Goal: Task Accomplishment & Management: Manage account settings

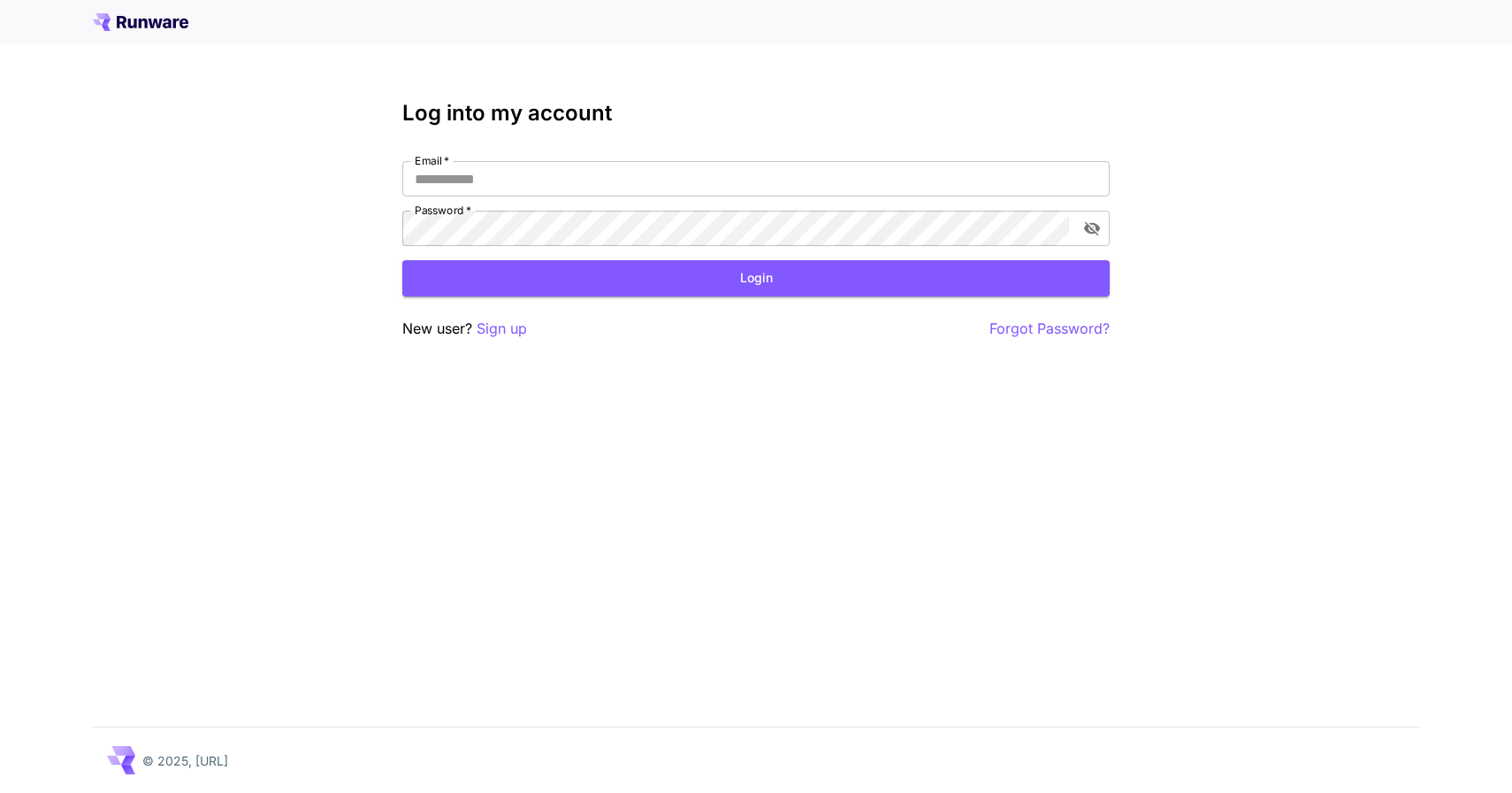
type input "**********"
click at [593, 272] on button "Login" at bounding box center [756, 278] width 708 height 36
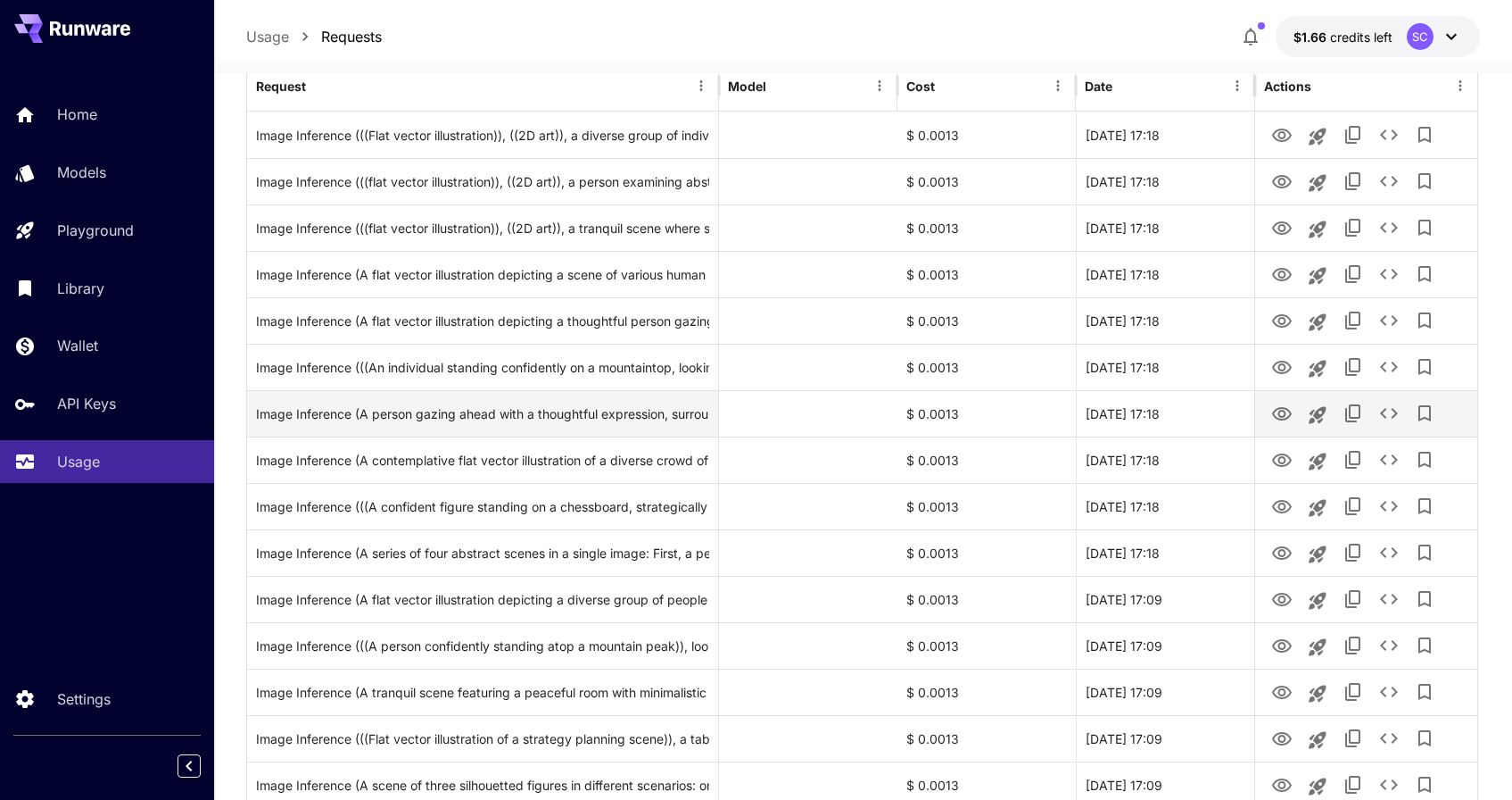
scroll to position [108, 0]
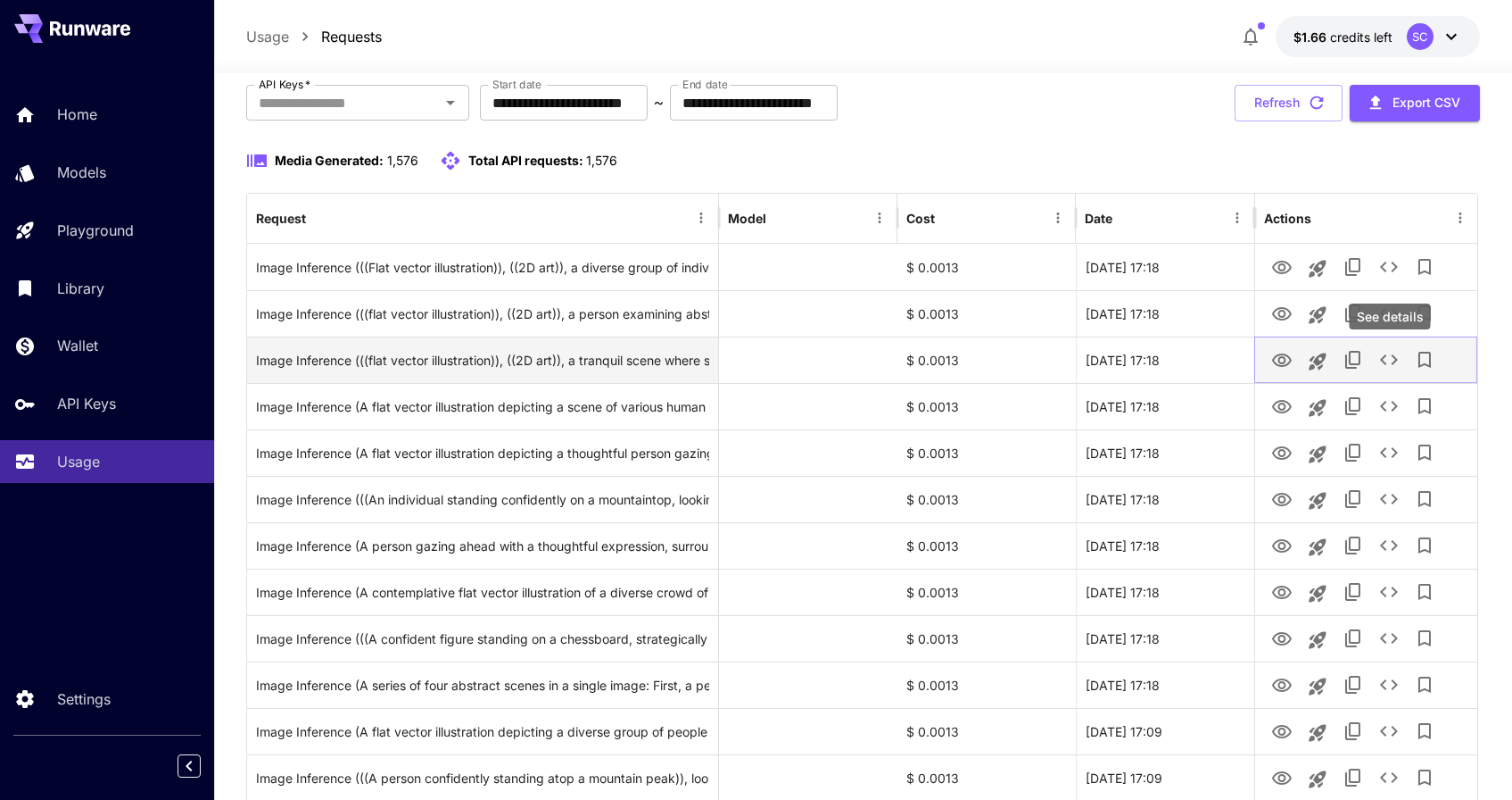
click at [1392, 356] on icon "See details" at bounding box center [1389, 360] width 22 height 22
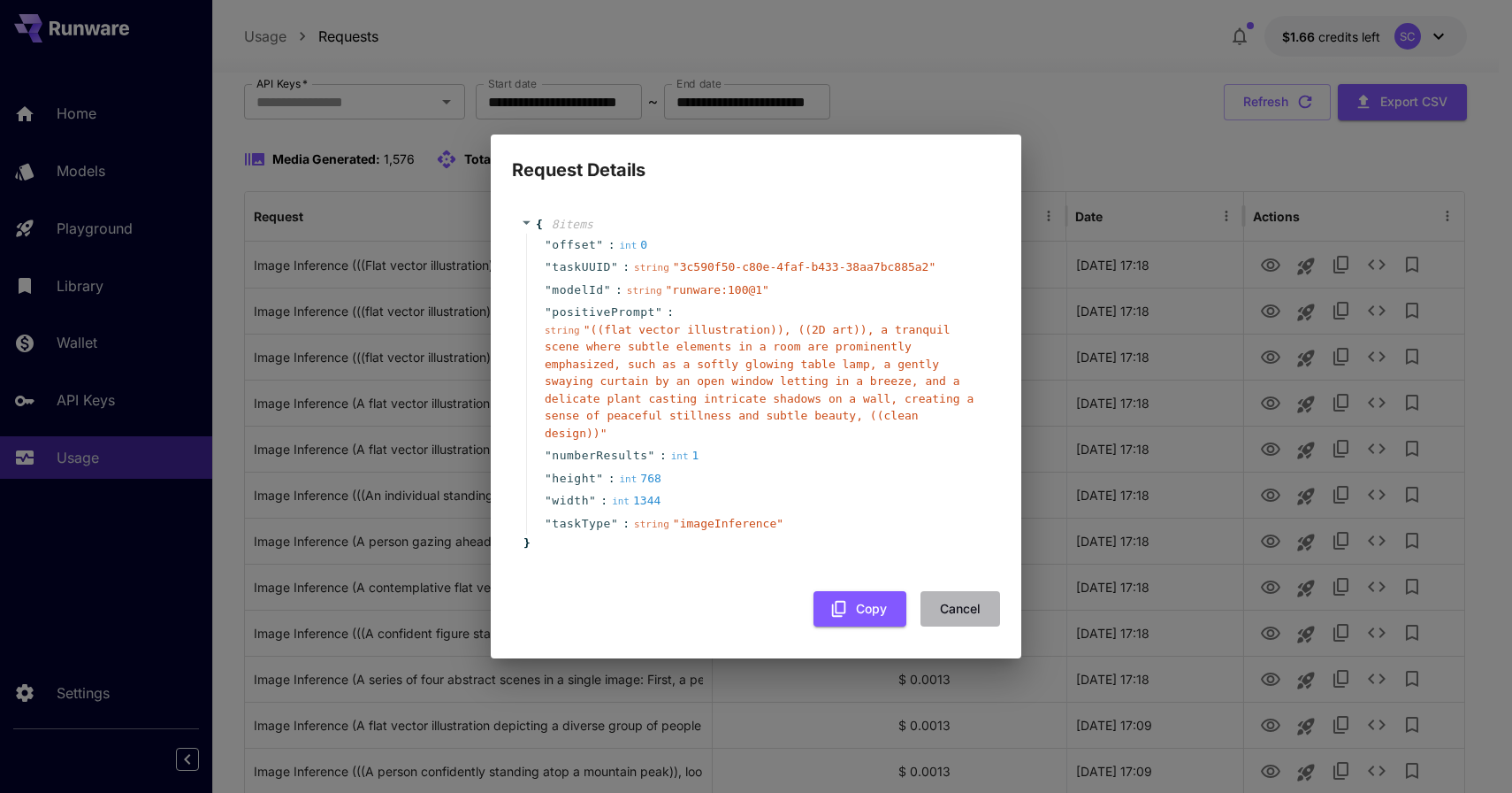
click at [969, 614] on button "Cancel" at bounding box center [960, 609] width 79 height 36
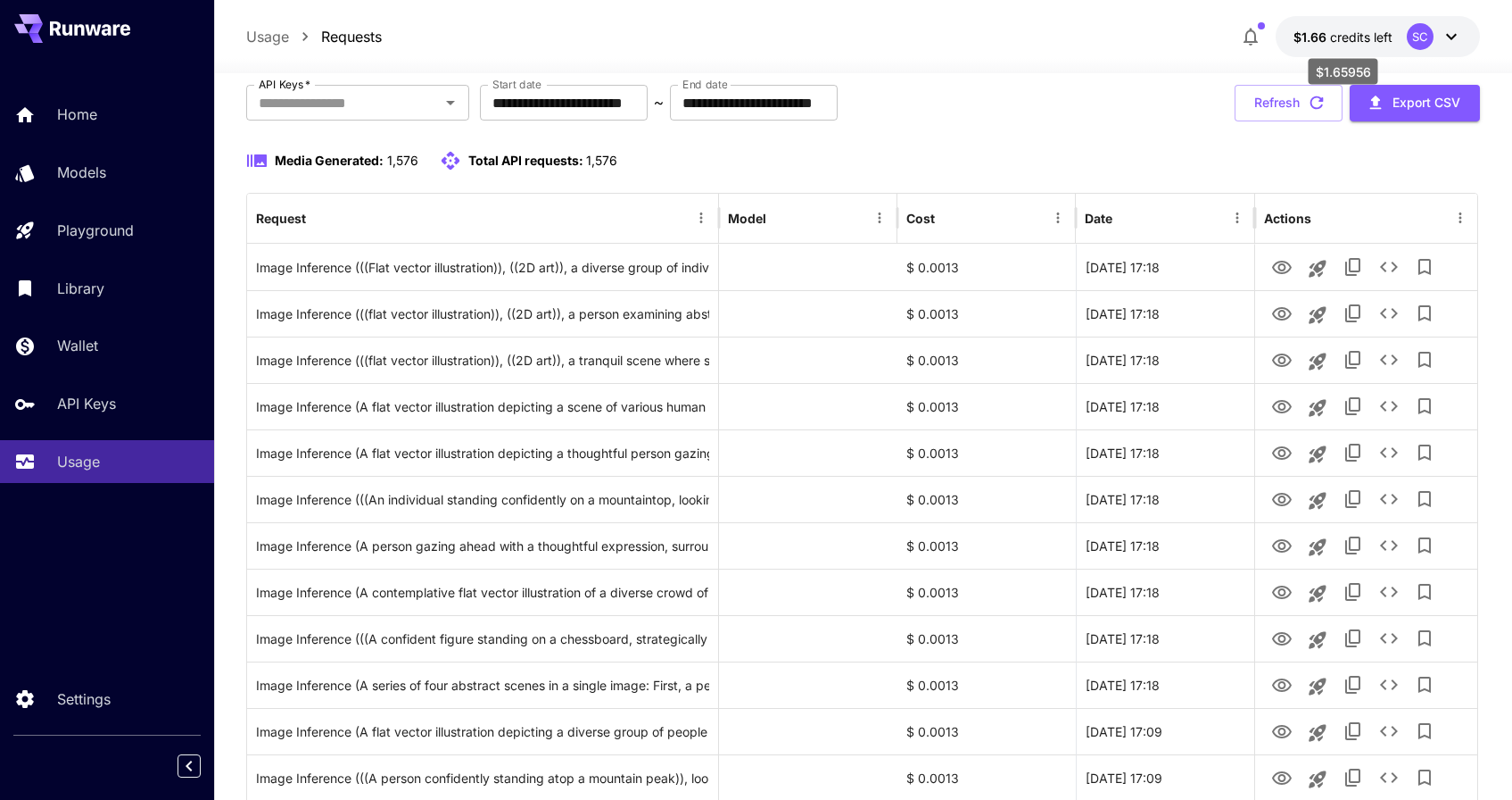
click at [1379, 29] on span "credits left" at bounding box center [1362, 36] width 63 height 15
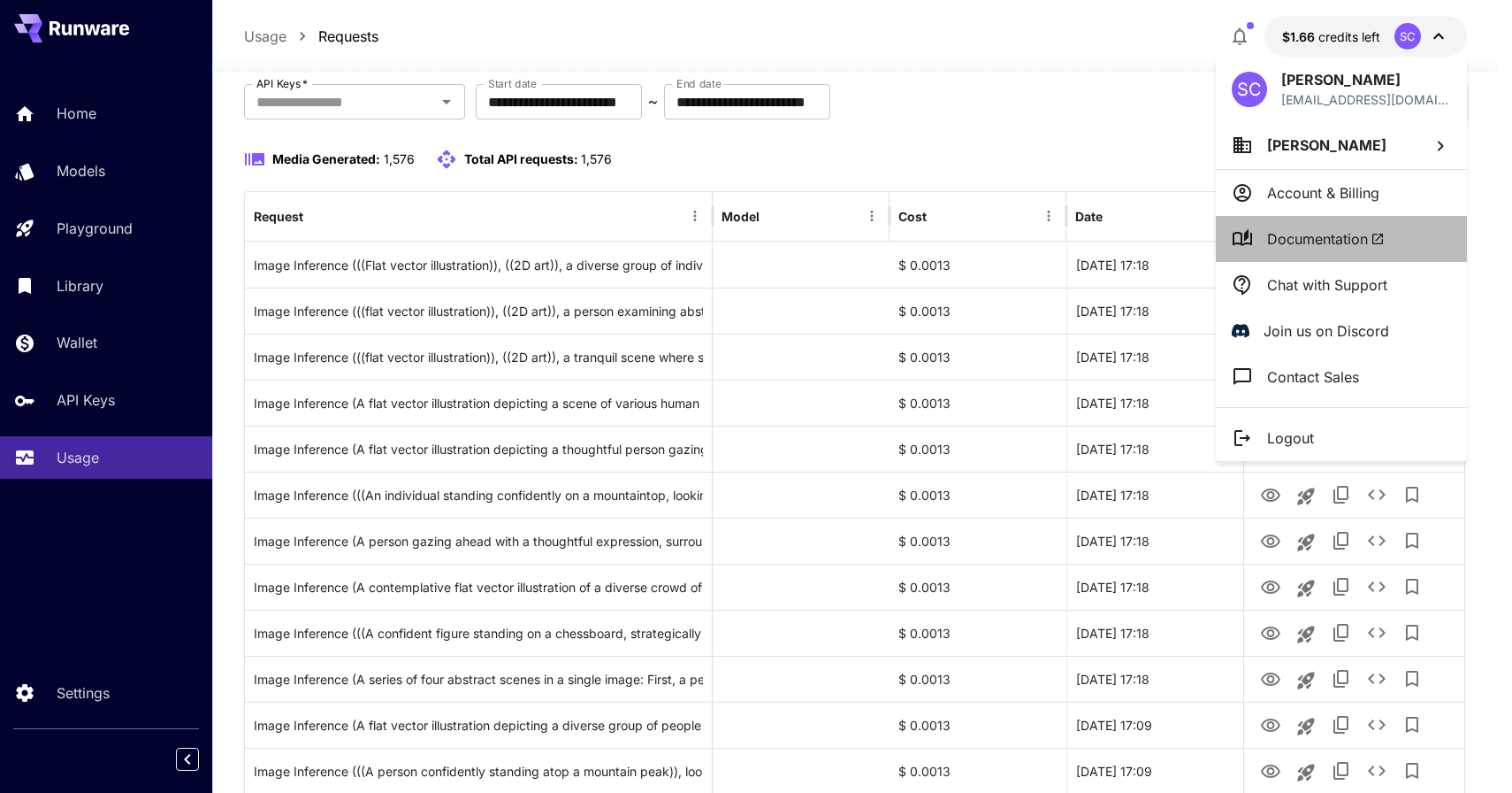
click at [1309, 229] on span "Documentation" at bounding box center [1326, 239] width 117 height 22
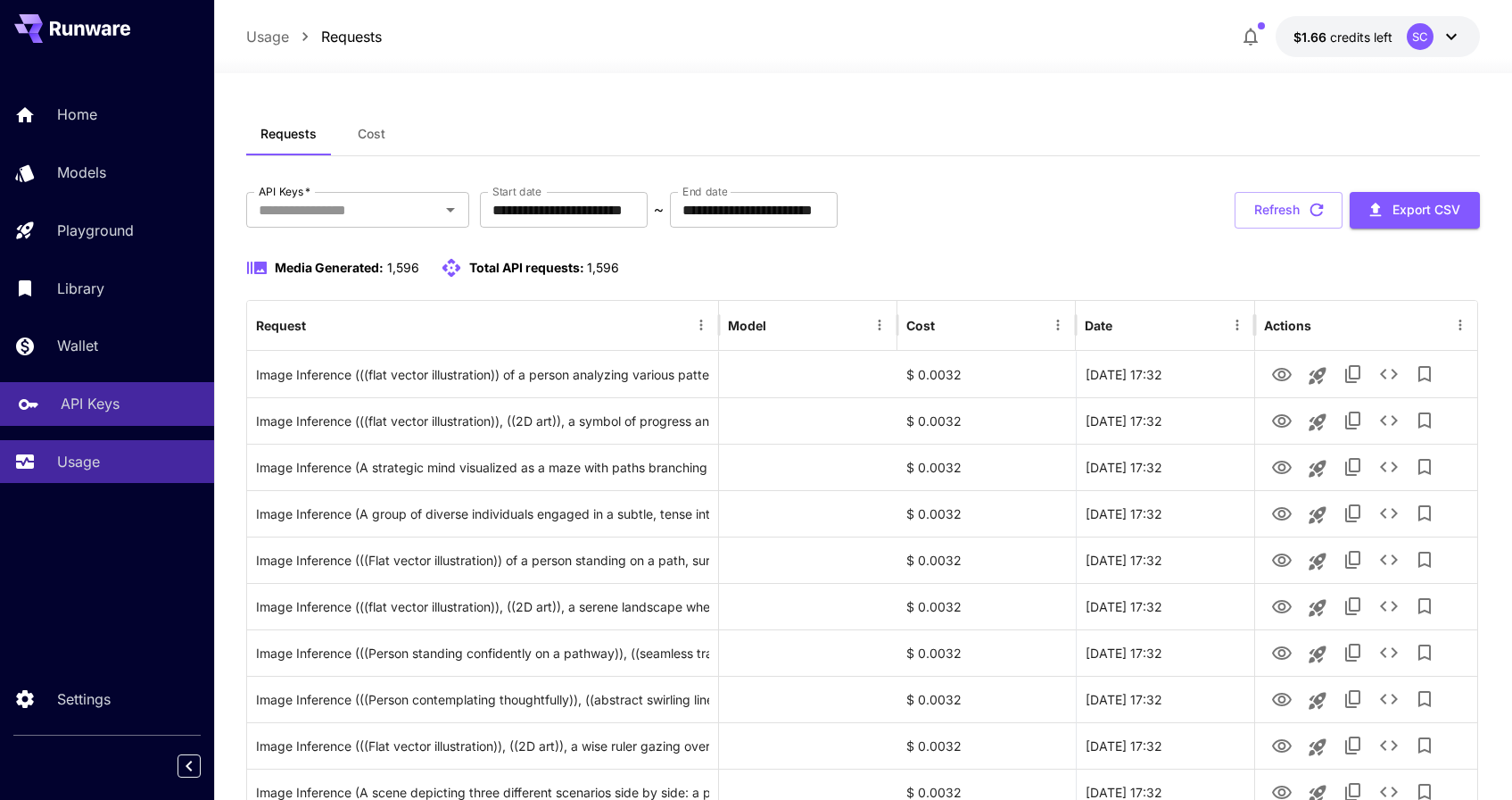
click at [95, 413] on p "API Keys" at bounding box center [90, 404] width 59 height 22
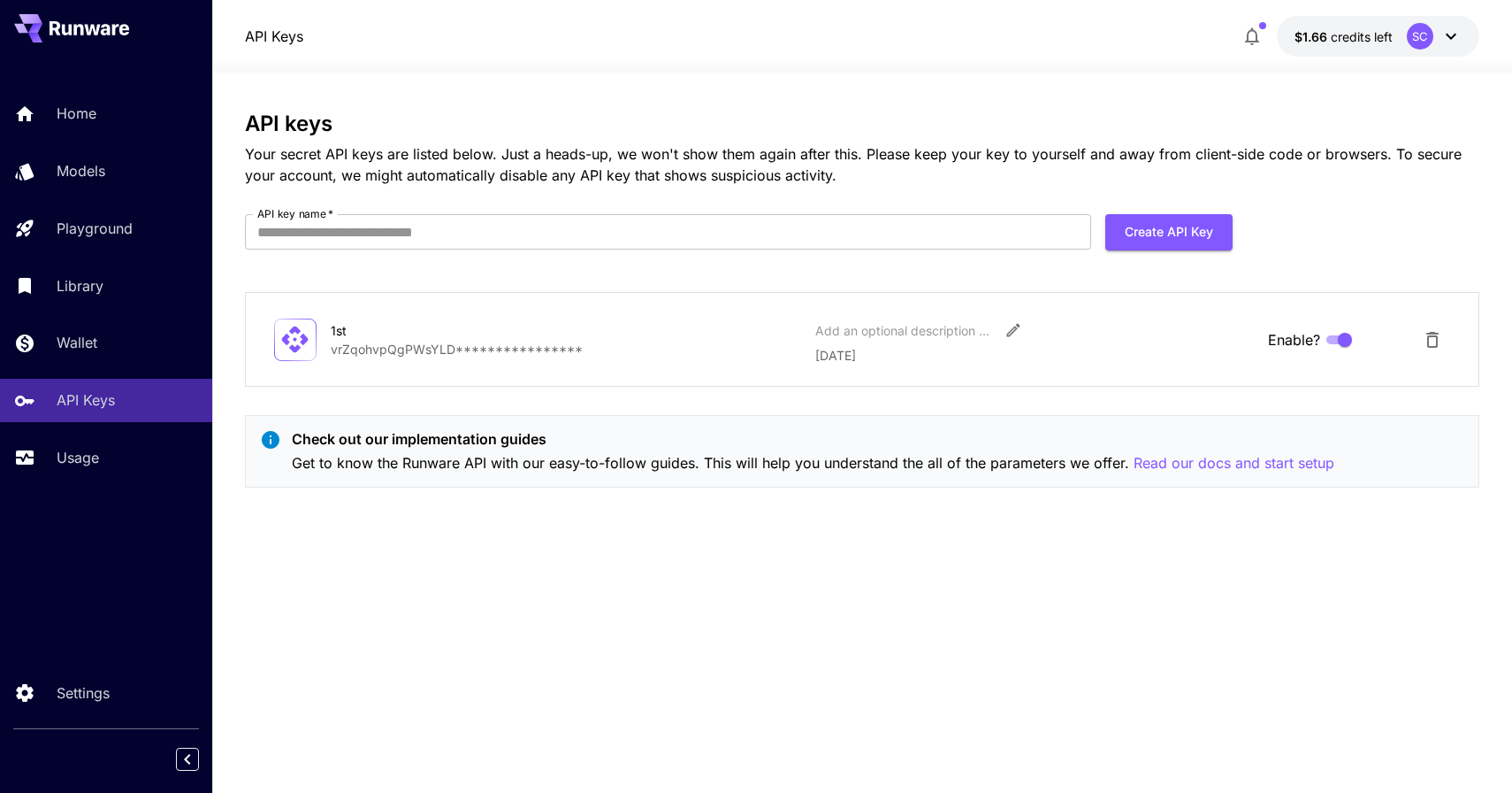
click at [485, 349] on p "**********" at bounding box center [565, 349] width 470 height 19
click at [1192, 243] on button "Create API Key" at bounding box center [1169, 232] width 127 height 36
type input "**"
click at [1154, 232] on button "Create API Key" at bounding box center [1169, 232] width 127 height 36
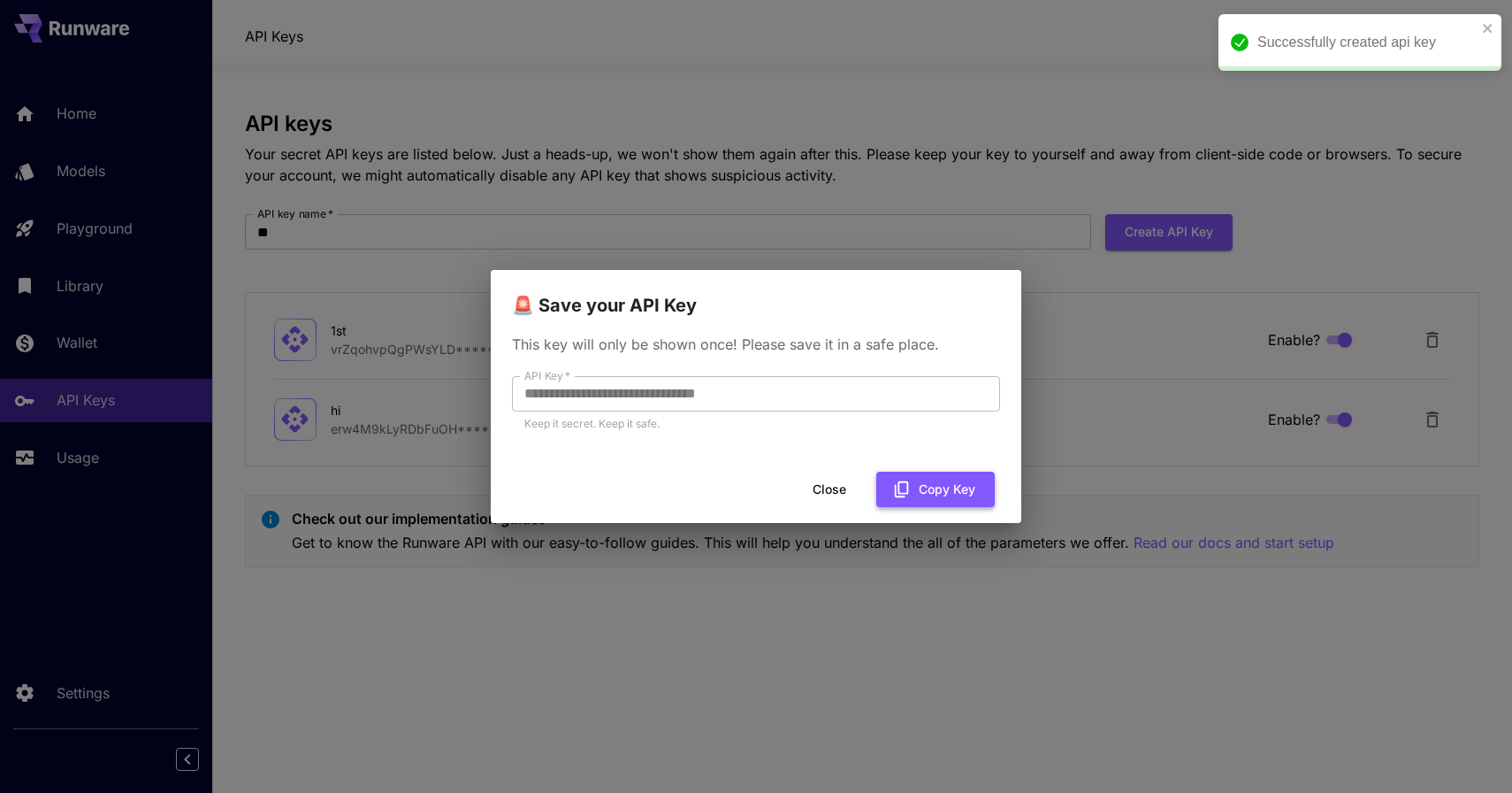
click at [959, 488] on button "Copy Key" at bounding box center [935, 490] width 118 height 36
click at [830, 490] on button "Close" at bounding box center [830, 490] width 79 height 36
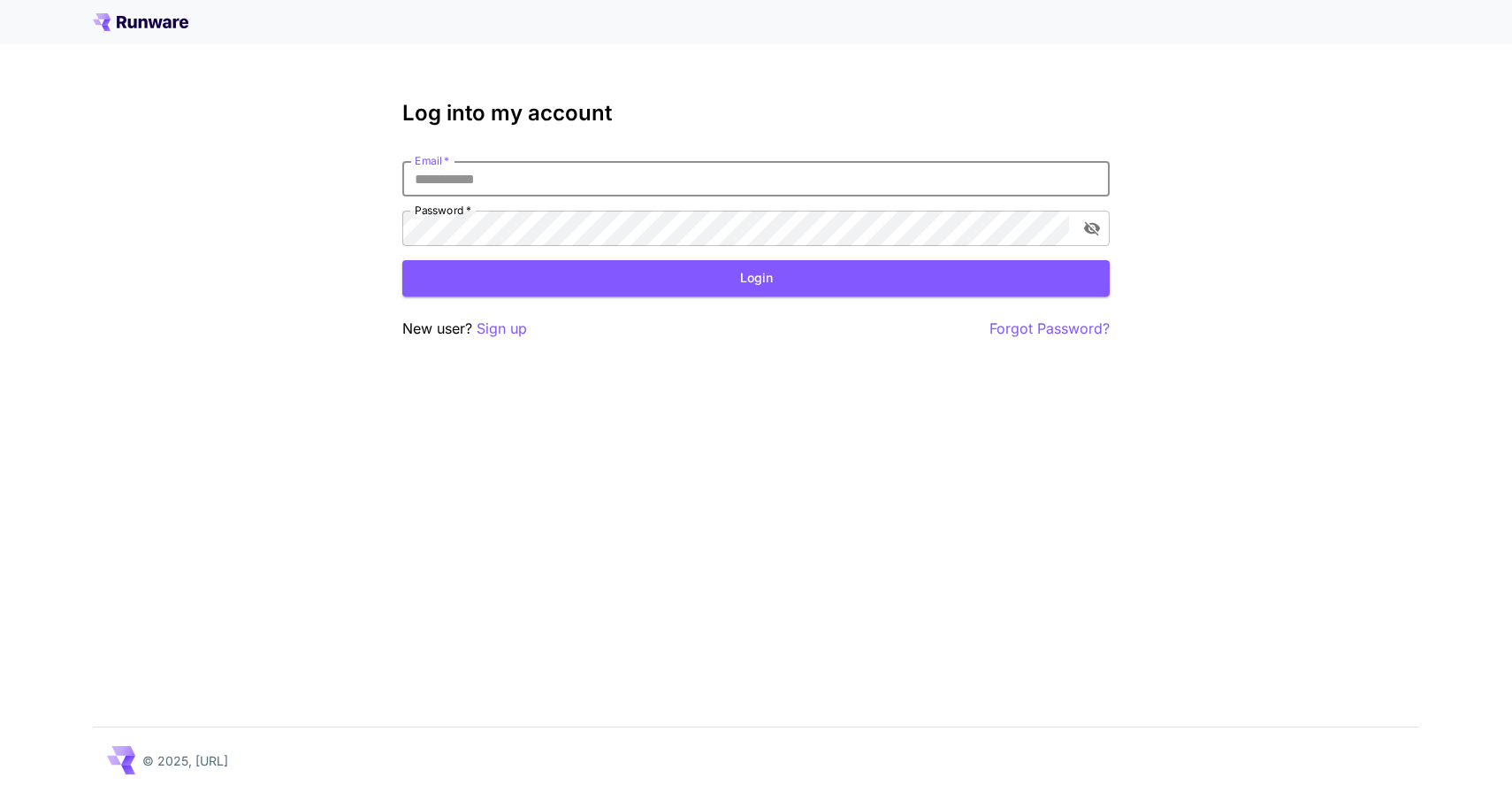
click at [527, 181] on input "Email   *" at bounding box center [756, 178] width 708 height 35
type input "**********"
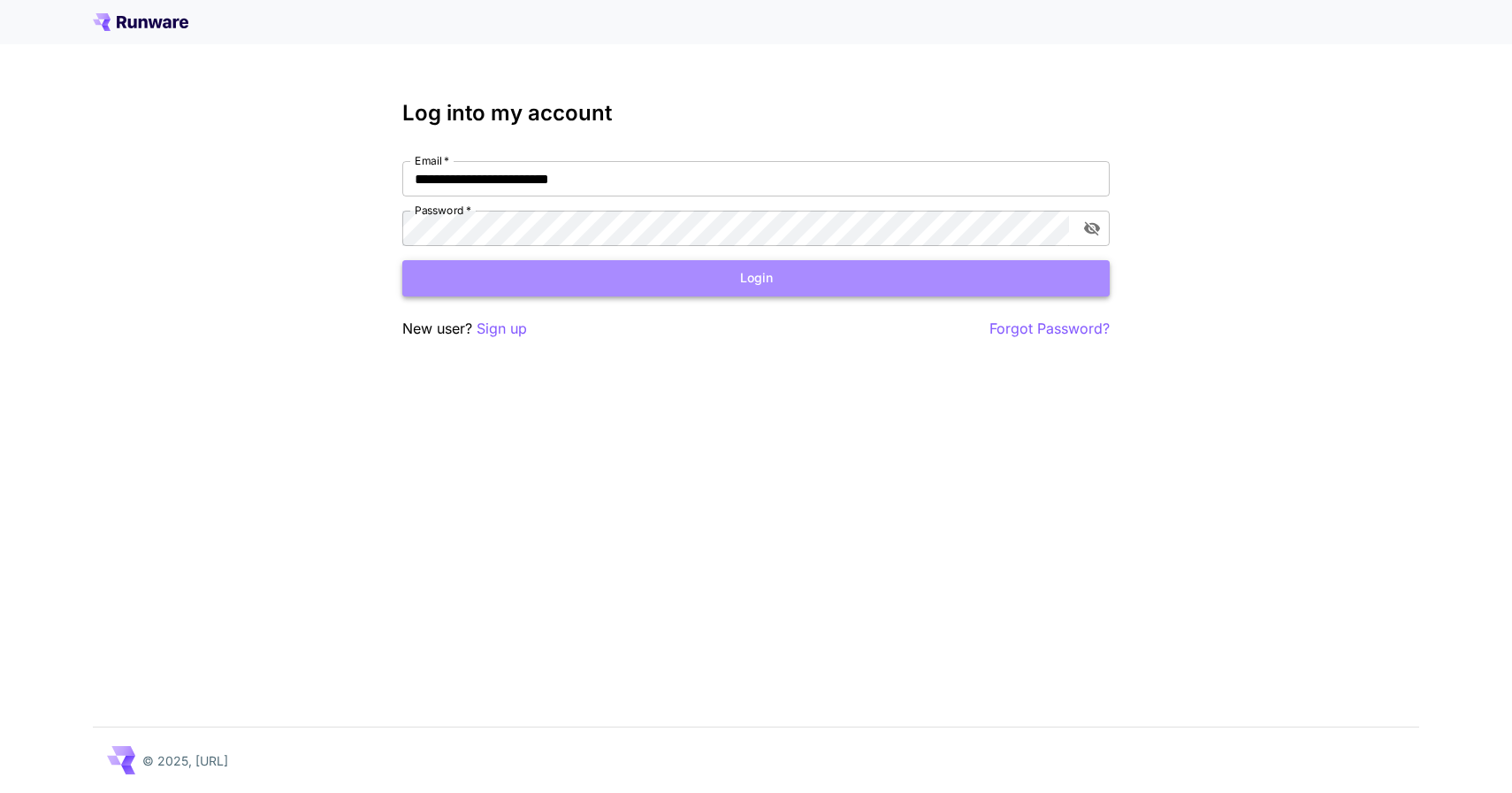
click at [608, 290] on button "Login" at bounding box center [756, 278] width 708 height 36
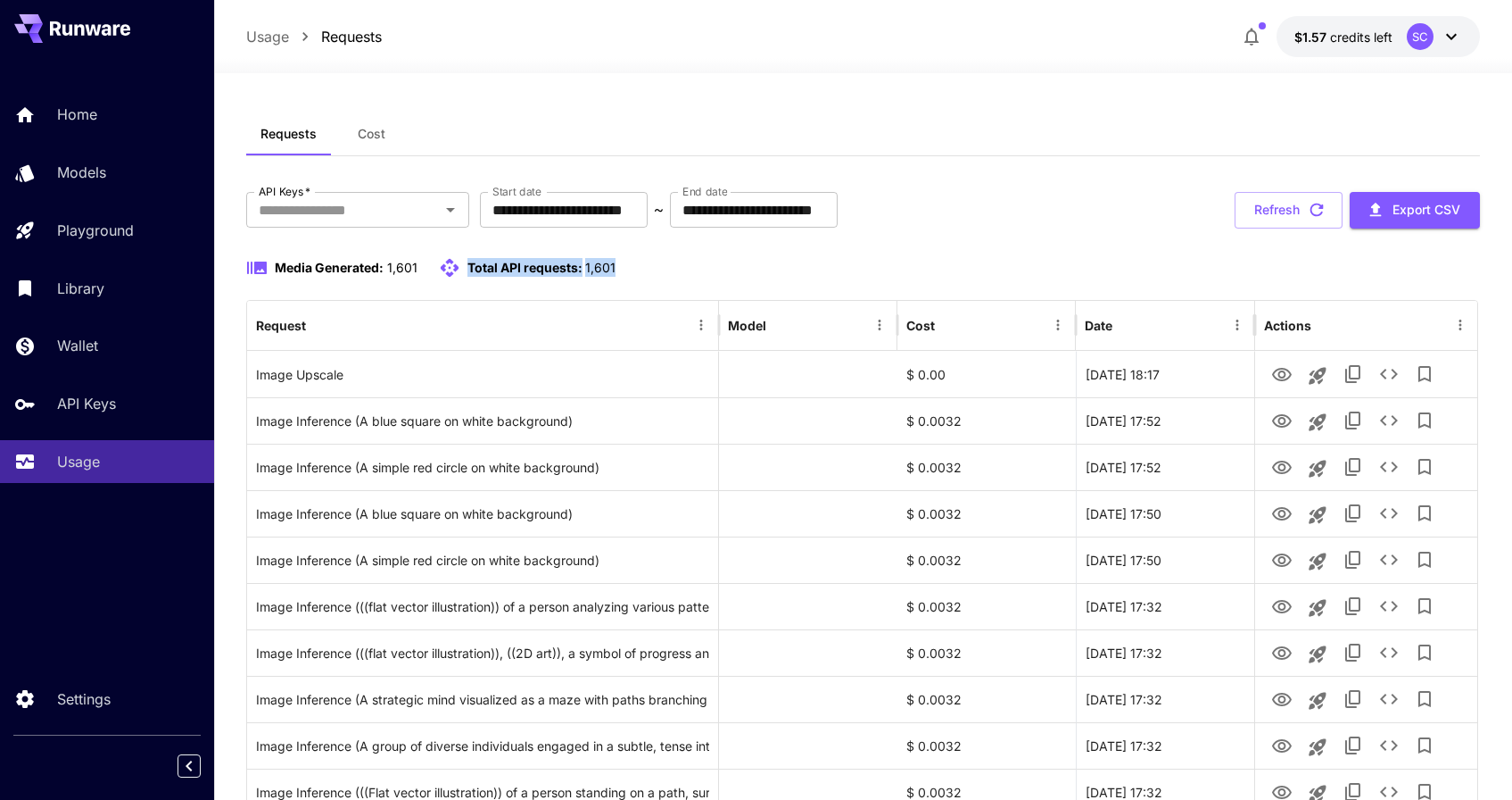
drag, startPoint x: 466, startPoint y: 265, endPoint x: 639, endPoint y: 276, distance: 173.3
click at [639, 277] on div "Media Generated: 1,601 Total API requests: 1,601" at bounding box center [863, 268] width 1233 height 22
click at [639, 276] on div "Media Generated: 1,601 Total API requests: 1,601" at bounding box center [863, 268] width 1233 height 22
click at [650, 272] on div "Media Generated: 1,601 Total API requests: 1,601" at bounding box center [863, 268] width 1233 height 22
drag, startPoint x: 648, startPoint y: 272, endPoint x: 248, endPoint y: 273, distance: 400.0
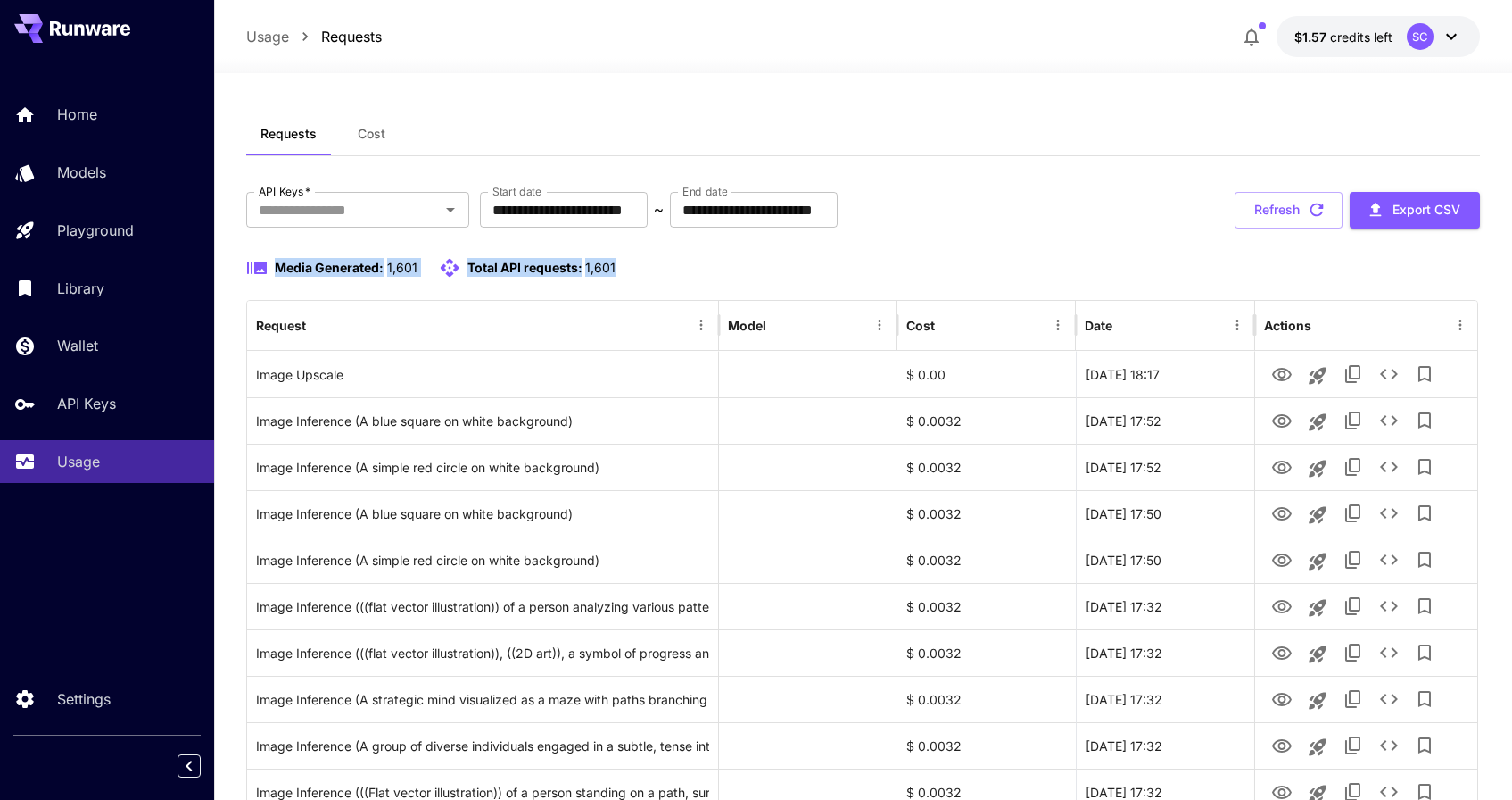
click at [248, 273] on div "Media Generated: 1,601 Total API requests: 1,601" at bounding box center [863, 268] width 1233 height 22
drag, startPoint x: 651, startPoint y: 323, endPoint x: 790, endPoint y: 240, distance: 161.9
drag, startPoint x: 542, startPoint y: 310, endPoint x: 706, endPoint y: 307, distance: 164.0
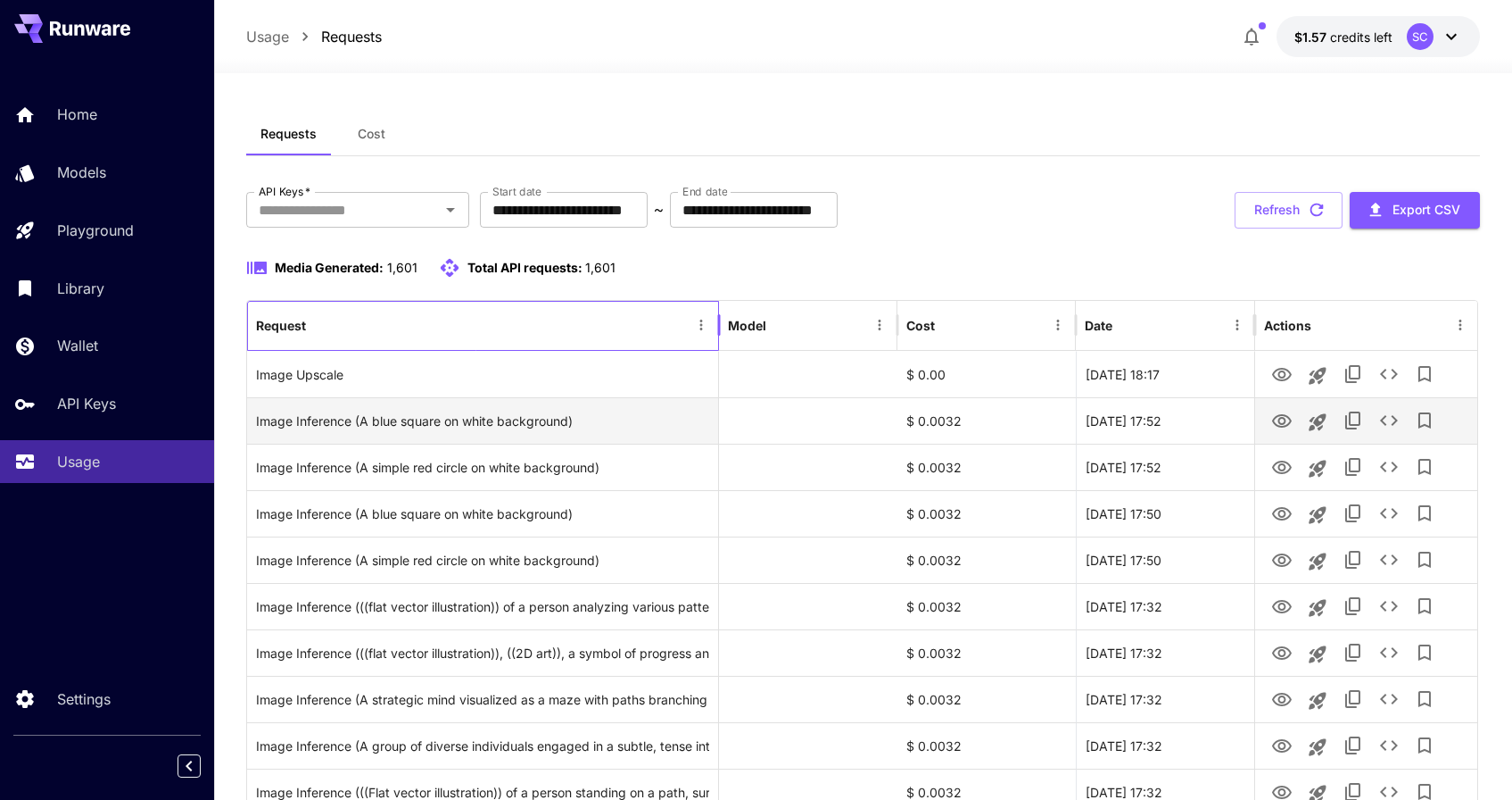
drag, startPoint x: 582, startPoint y: 339, endPoint x: 833, endPoint y: 417, distance: 262.8
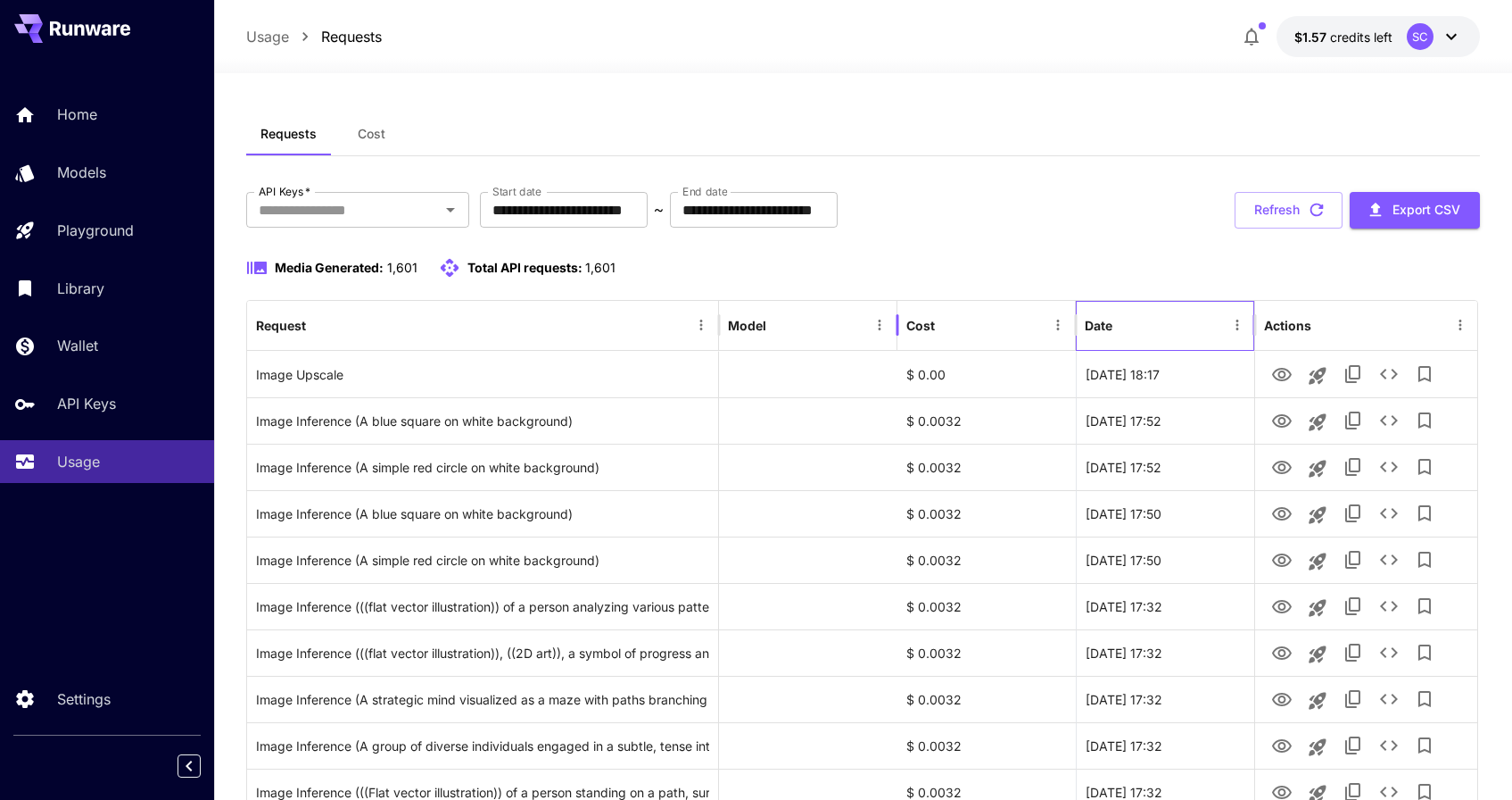
click at [1140, 331] on div "Date" at bounding box center [1155, 325] width 140 height 49
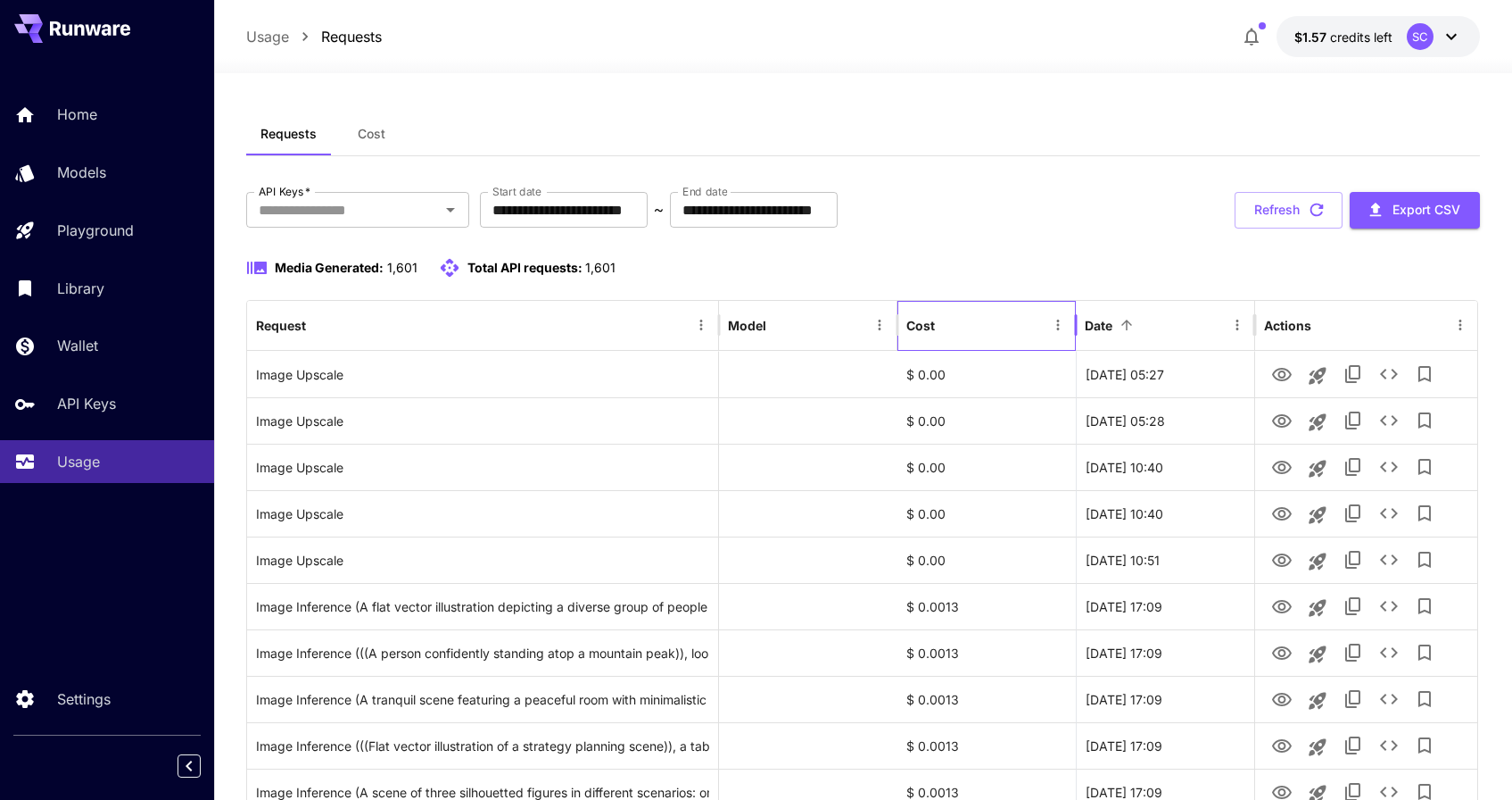
click at [989, 328] on div "Cost" at bounding box center [976, 325] width 139 height 49
click at [1095, 331] on div "Date" at bounding box center [1098, 325] width 27 height 15
click at [1094, 331] on div "Date" at bounding box center [1098, 325] width 27 height 15
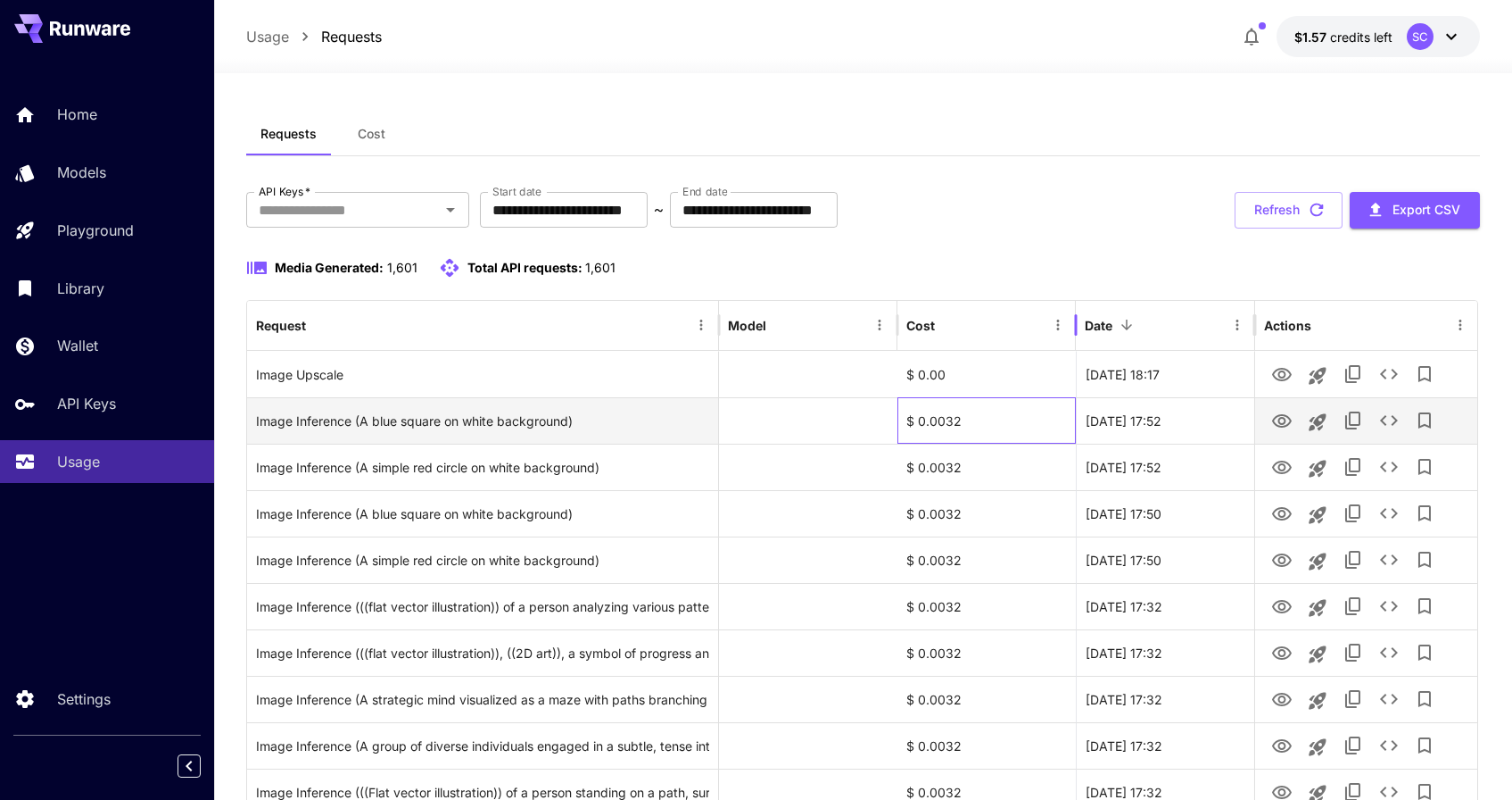
click at [908, 408] on div "$ 0.0032" at bounding box center [986, 420] width 179 height 46
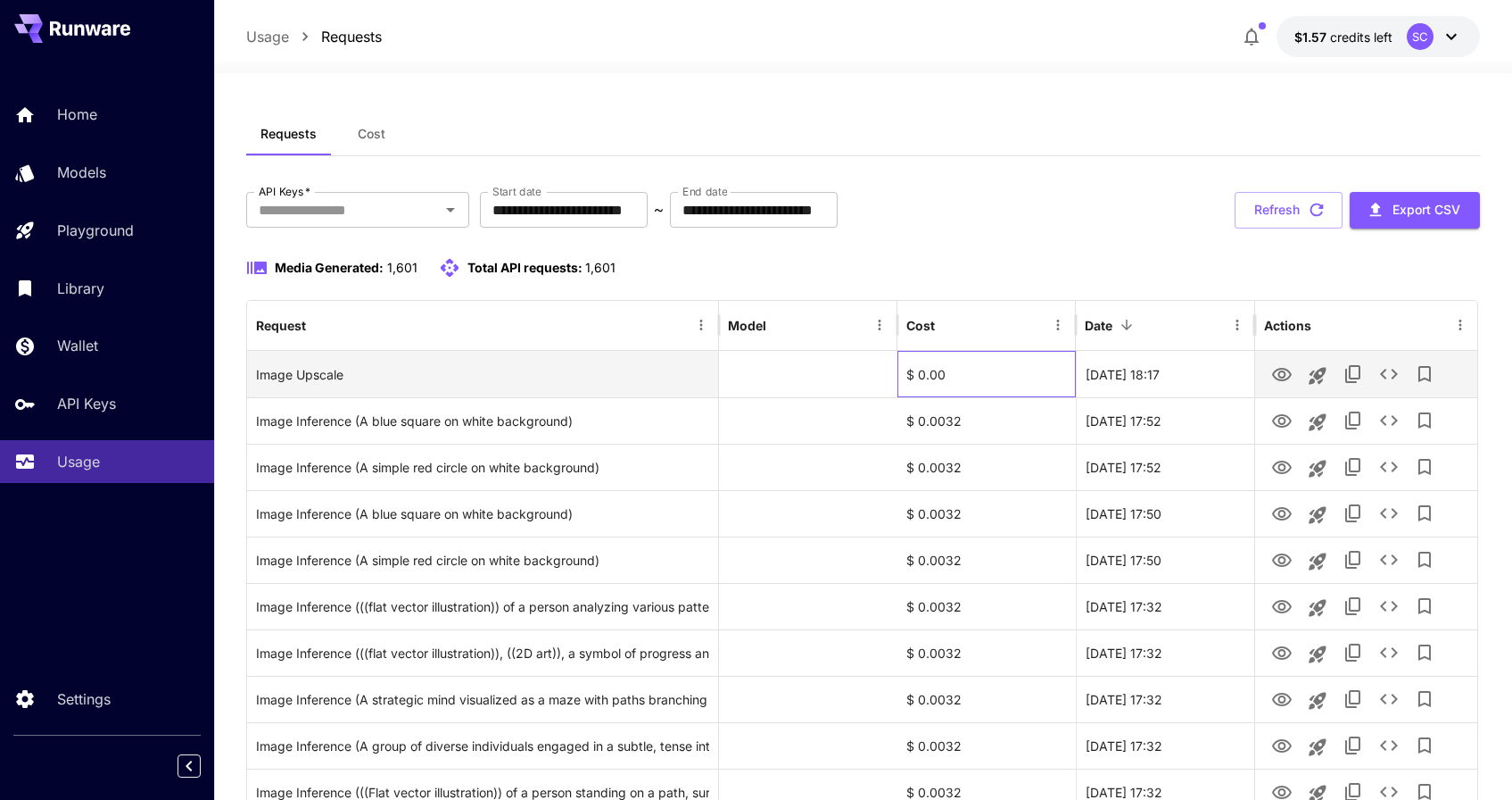
click at [939, 369] on div "$ 0.00" at bounding box center [986, 374] width 179 height 46
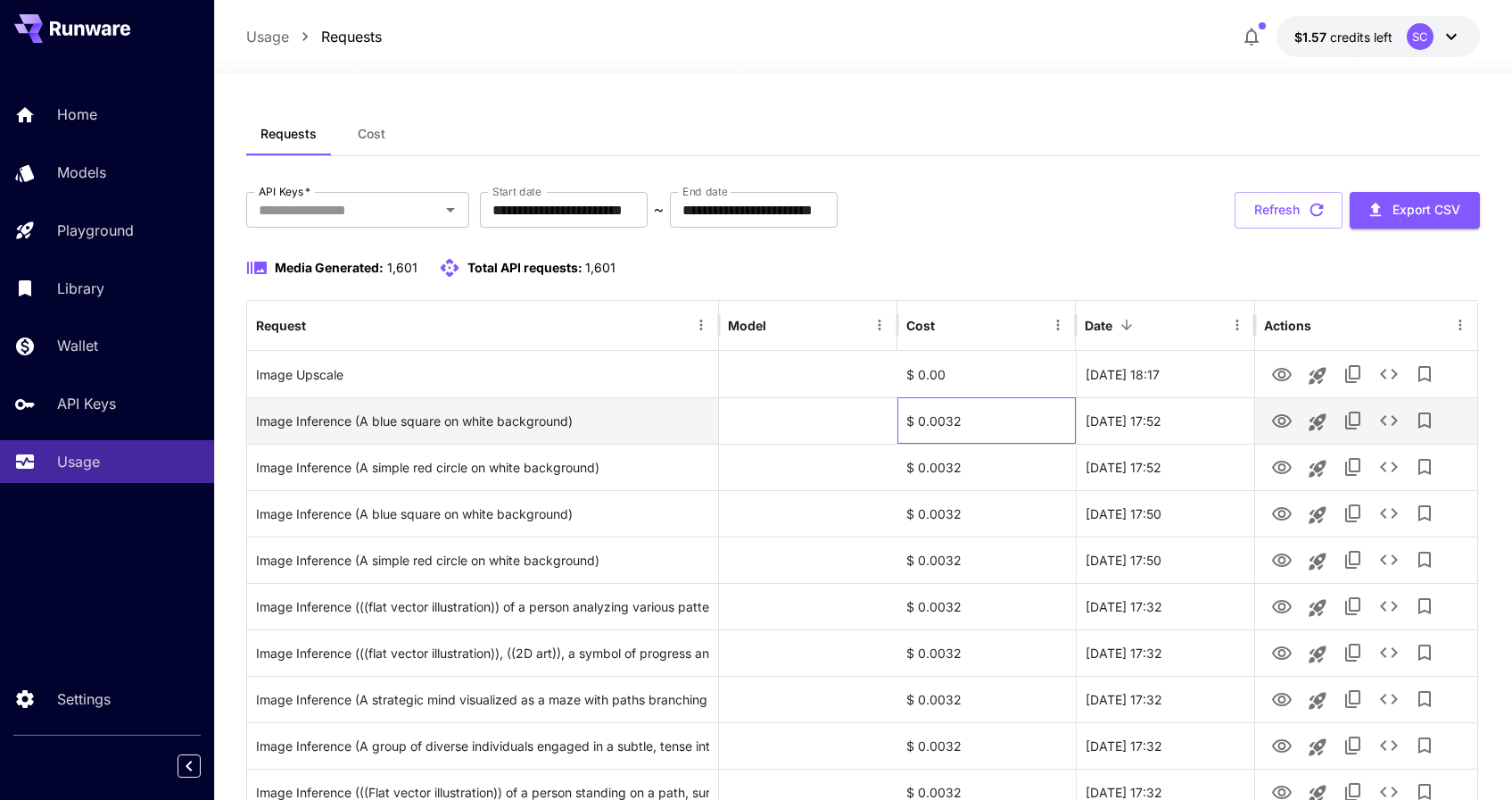
click at [954, 421] on div "$ 0.0032" at bounding box center [986, 420] width 179 height 46
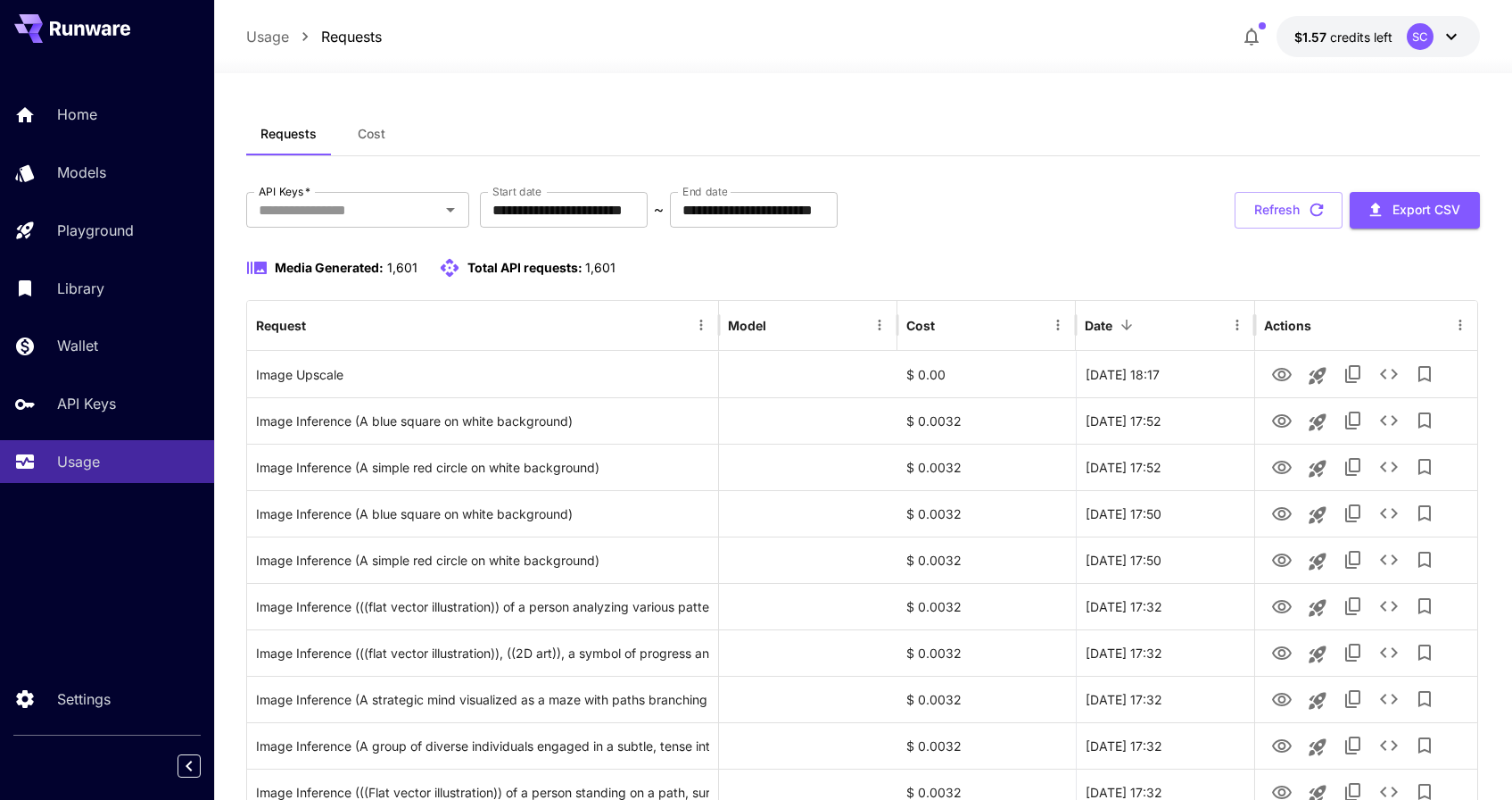
click at [965, 215] on div "**********" at bounding box center [863, 210] width 1233 height 36
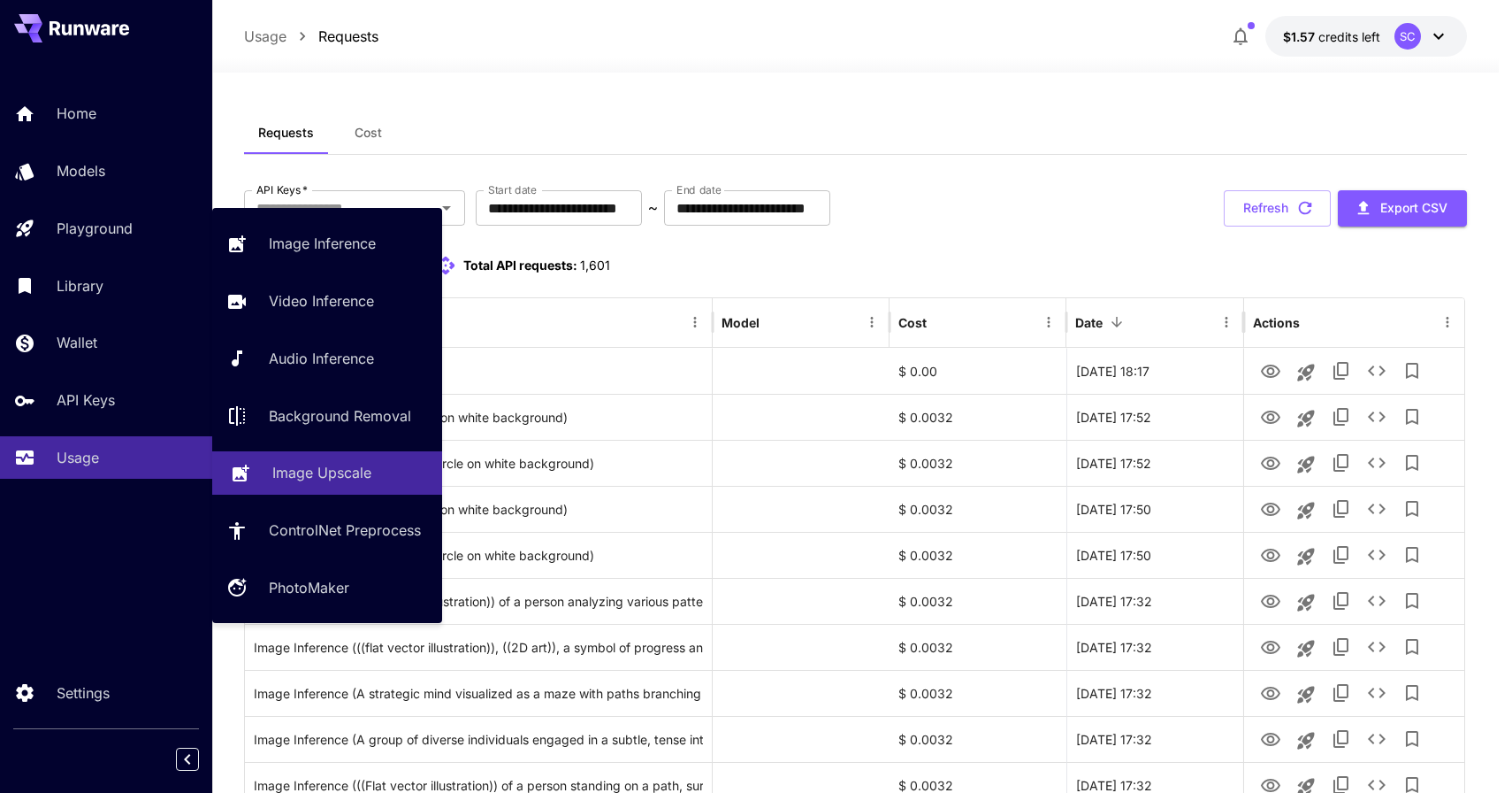
click at [301, 464] on p "Image Upscale" at bounding box center [322, 472] width 99 height 22
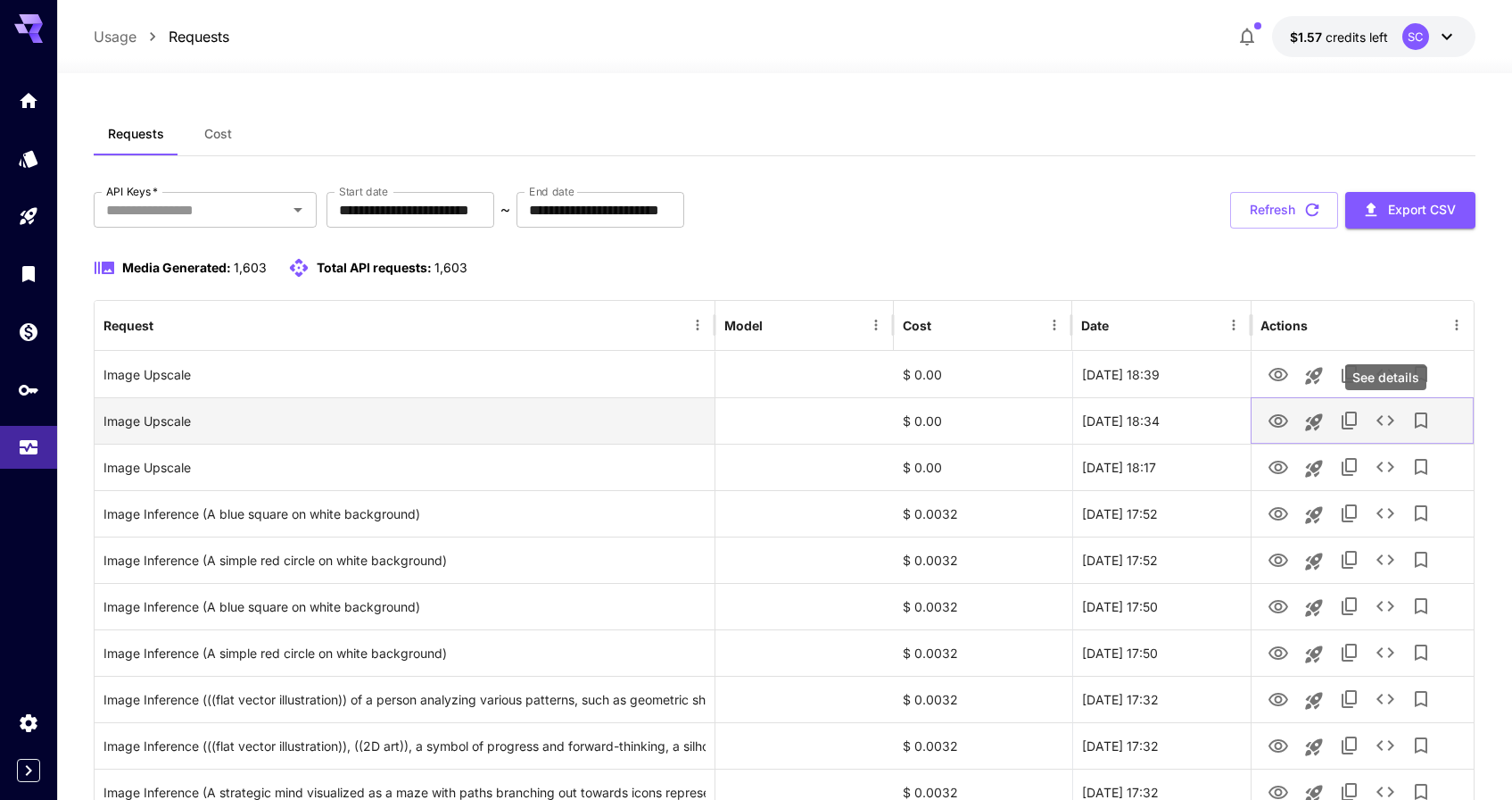
click at [1382, 417] on icon "See details" at bounding box center [1386, 421] width 22 height 22
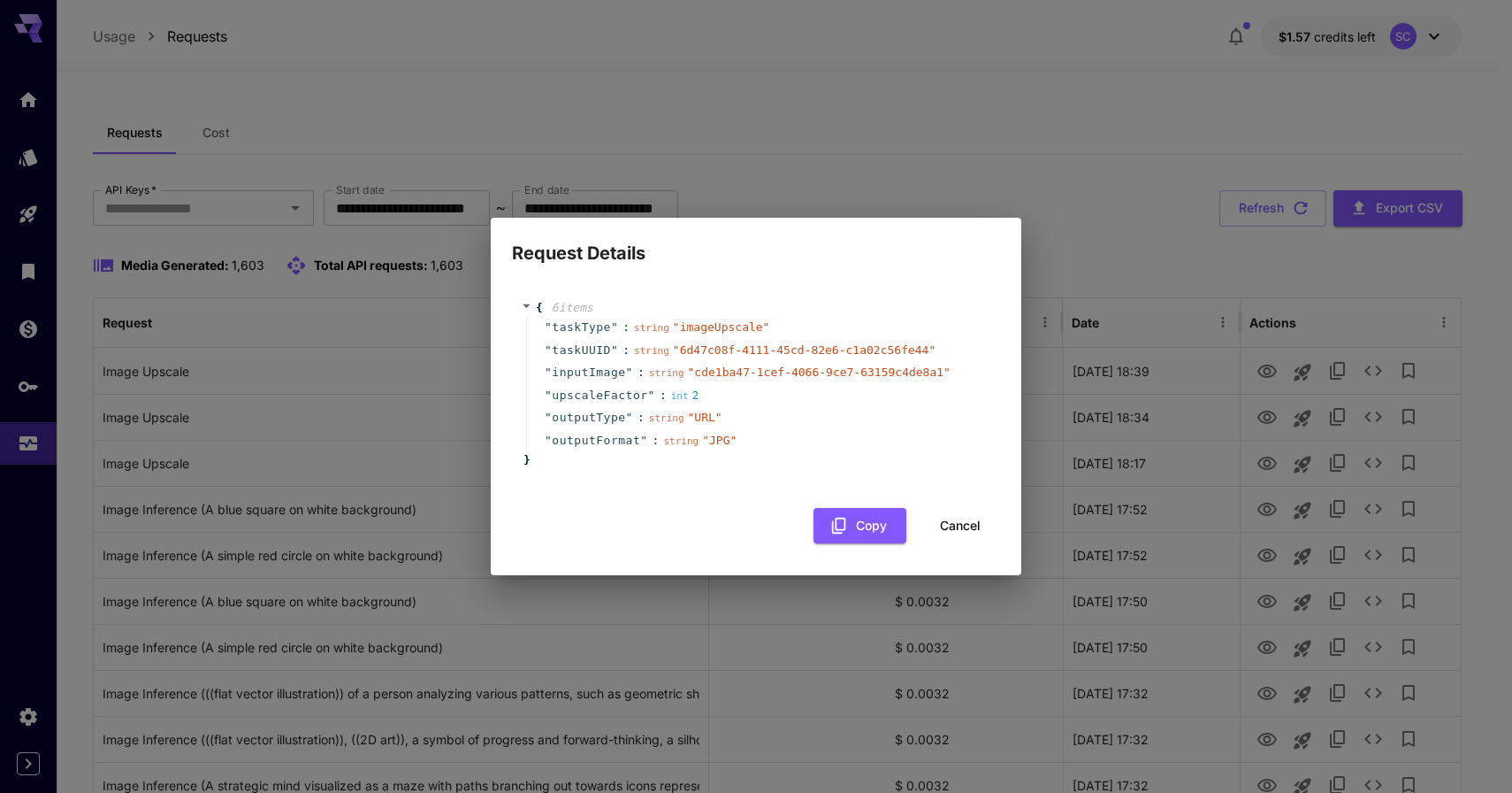
click at [979, 523] on button "Cancel" at bounding box center [960, 526] width 79 height 36
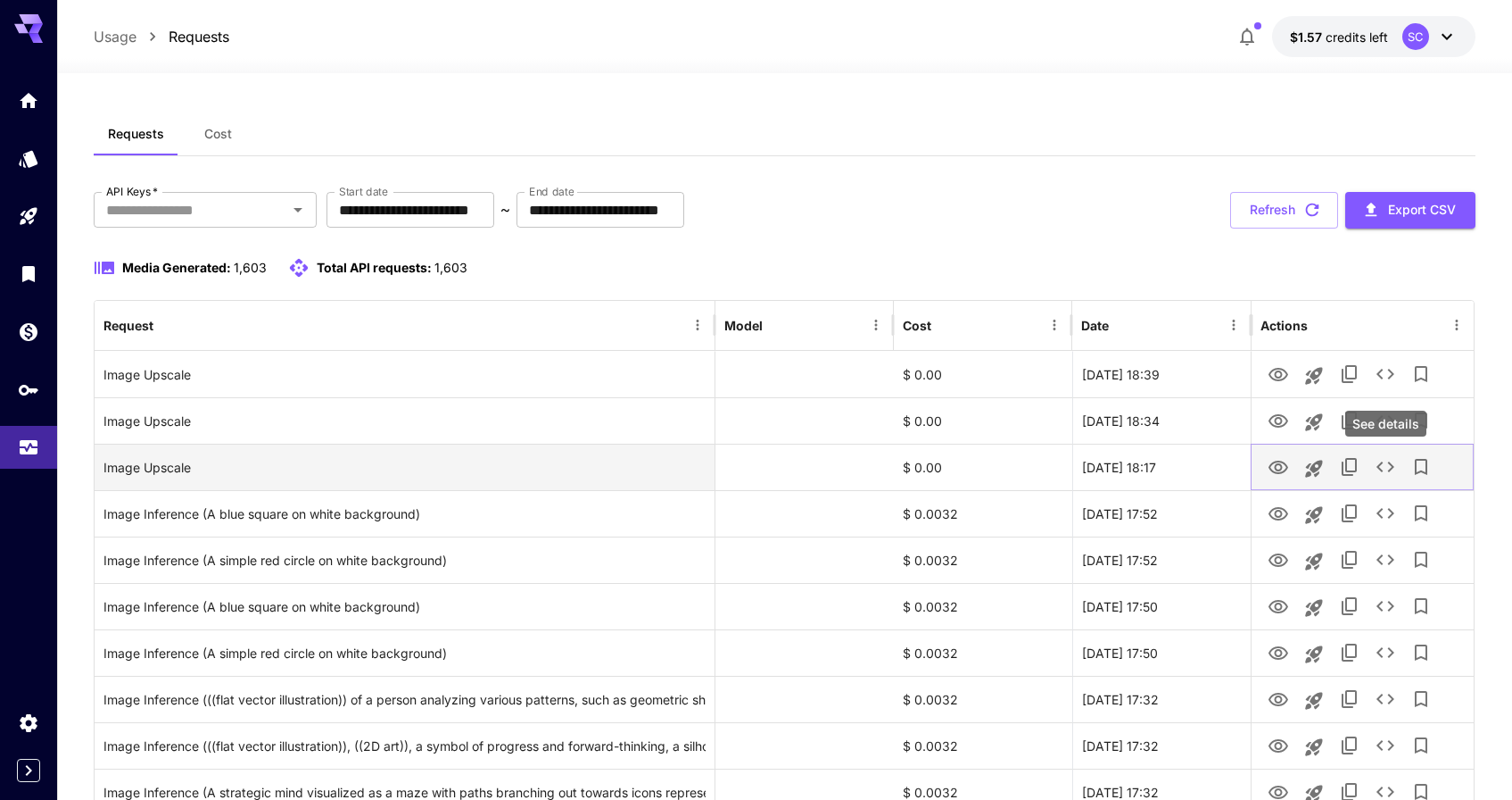
click at [1389, 464] on icon "See details" at bounding box center [1386, 467] width 22 height 22
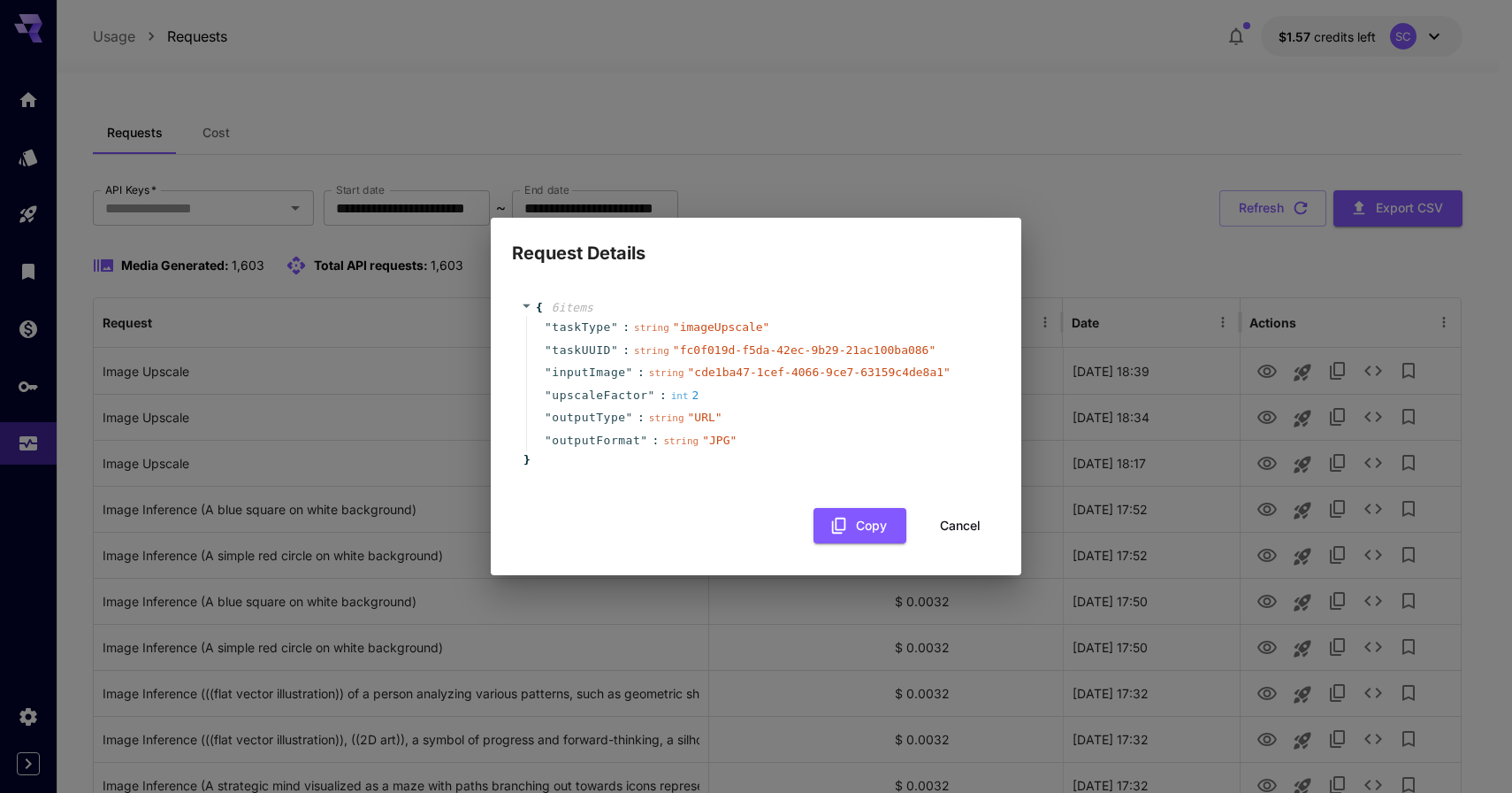
click at [975, 527] on button "Cancel" at bounding box center [960, 526] width 79 height 36
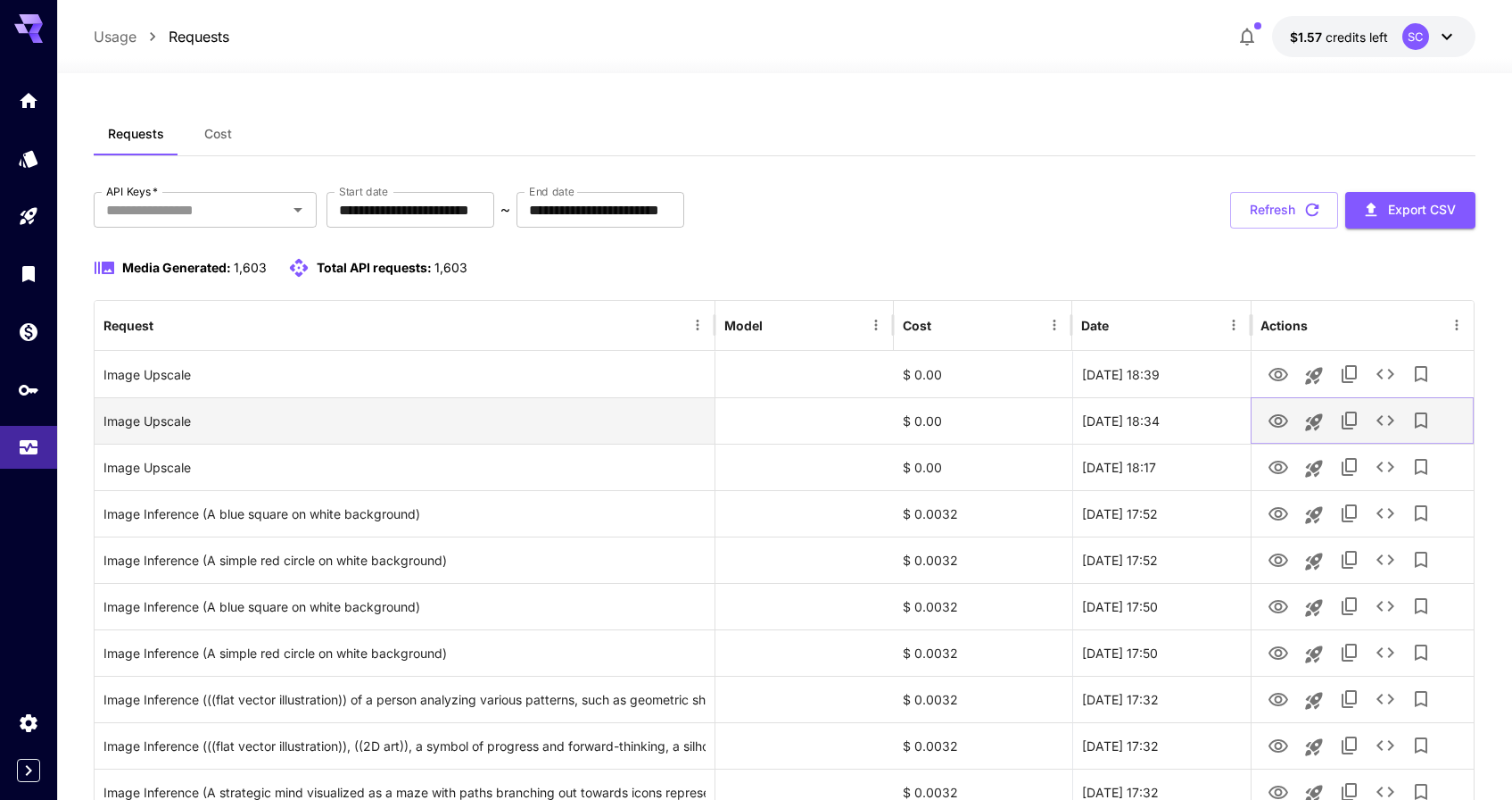
click at [1377, 418] on icon "See details" at bounding box center [1386, 421] width 22 height 22
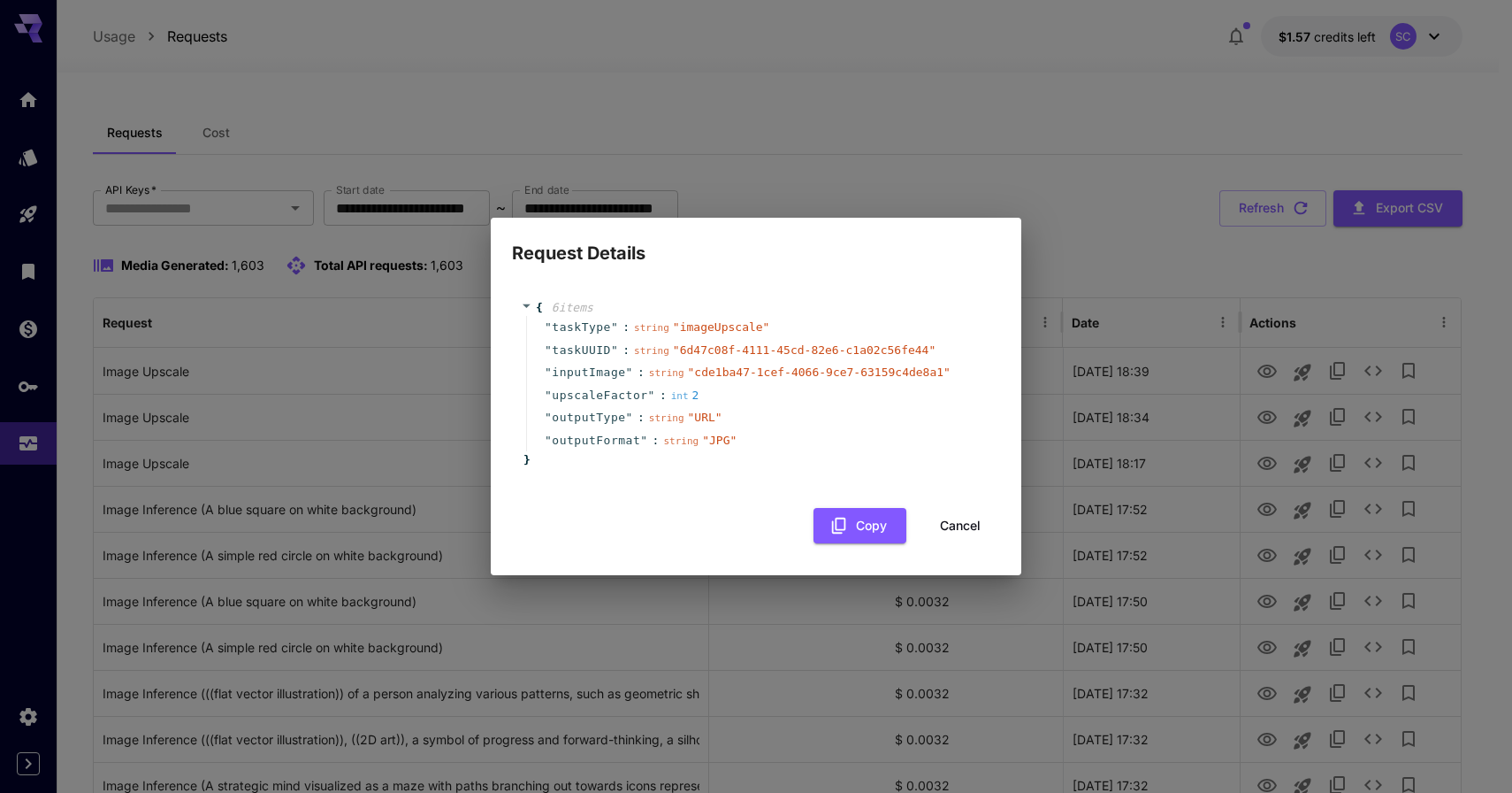
click at [958, 526] on button "Cancel" at bounding box center [960, 526] width 79 height 36
